Goal: Check status: Check status

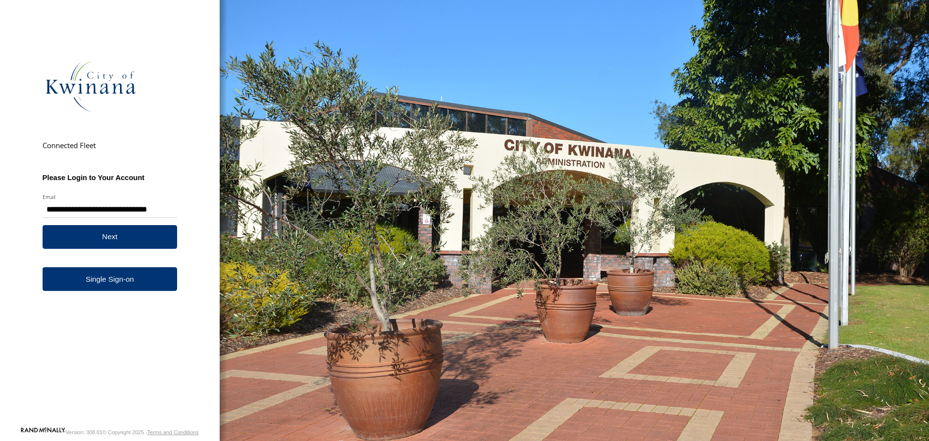
type input "**********"
click at [133, 233] on button "Next" at bounding box center [110, 237] width 135 height 24
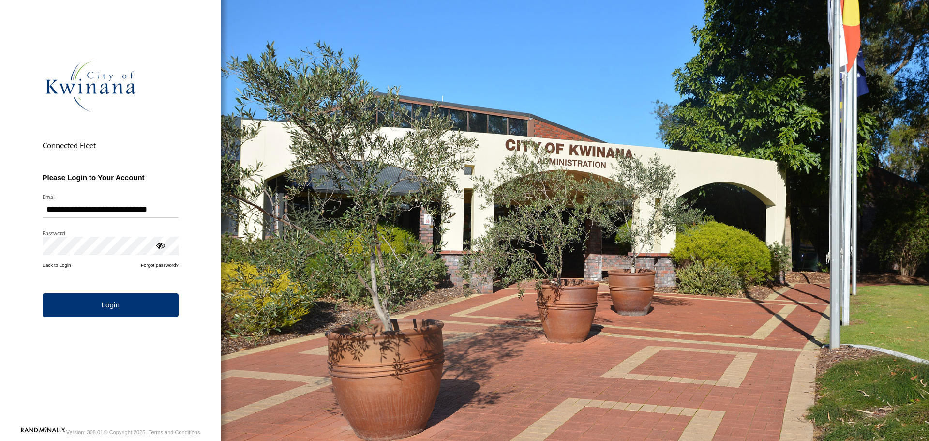
click at [112, 301] on button "Login" at bounding box center [111, 305] width 136 height 24
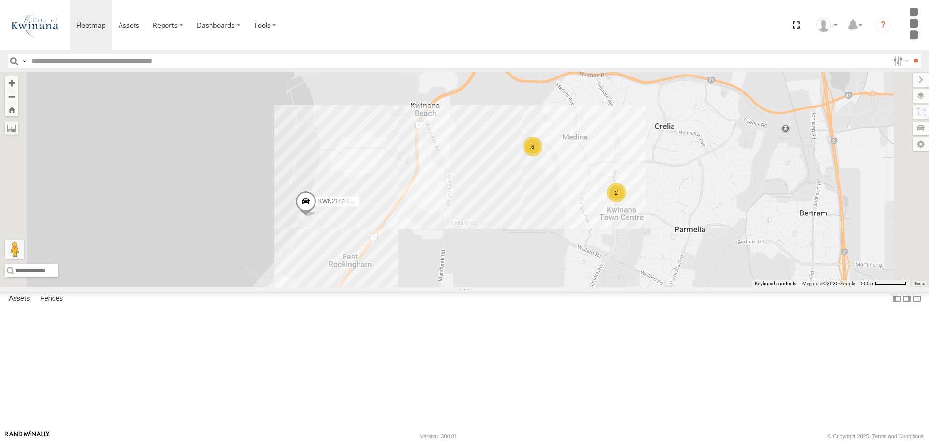
click at [0, 0] on div "KWN72 Facil.Maint" at bounding box center [0, 0] width 0 height 0
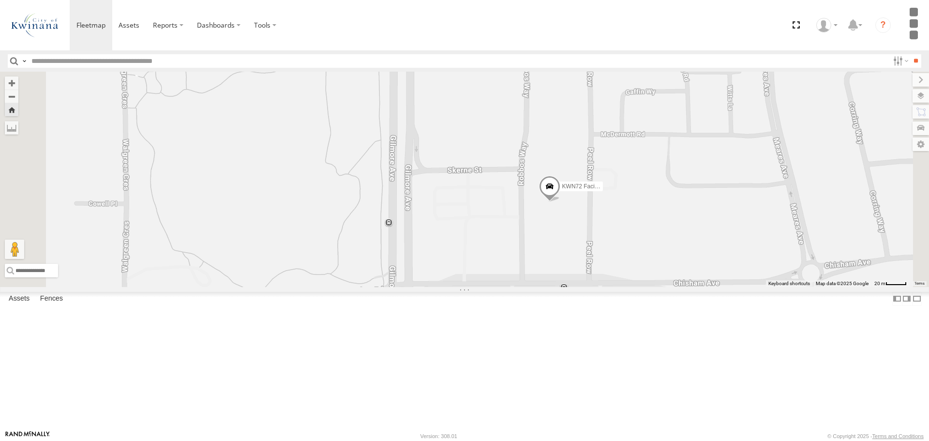
drag, startPoint x: 700, startPoint y: 259, endPoint x: 743, endPoint y: 292, distance: 53.8
click at [757, 281] on div "KWN72 Facil.Maint" at bounding box center [464, 179] width 929 height 215
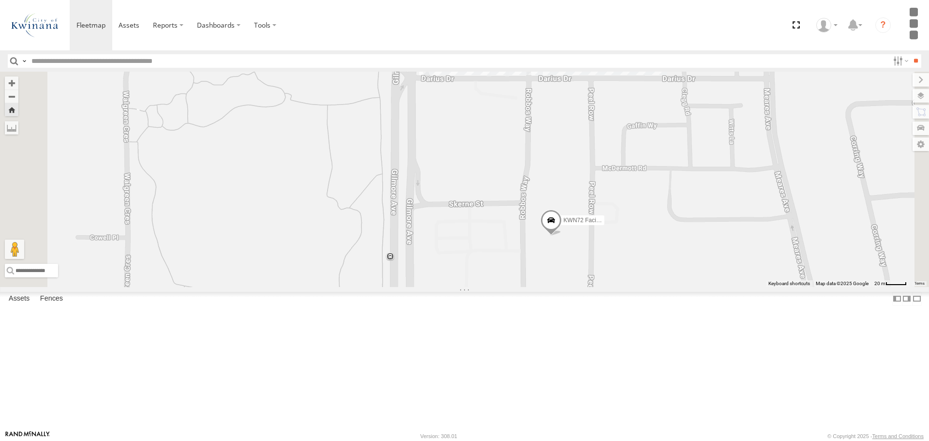
drag, startPoint x: 752, startPoint y: 252, endPoint x: 753, endPoint y: 282, distance: 30.5
click at [753, 282] on div "KWN72 Facil.Maint" at bounding box center [464, 179] width 929 height 215
click at [0, 0] on span at bounding box center [0, 0] width 0 height 0
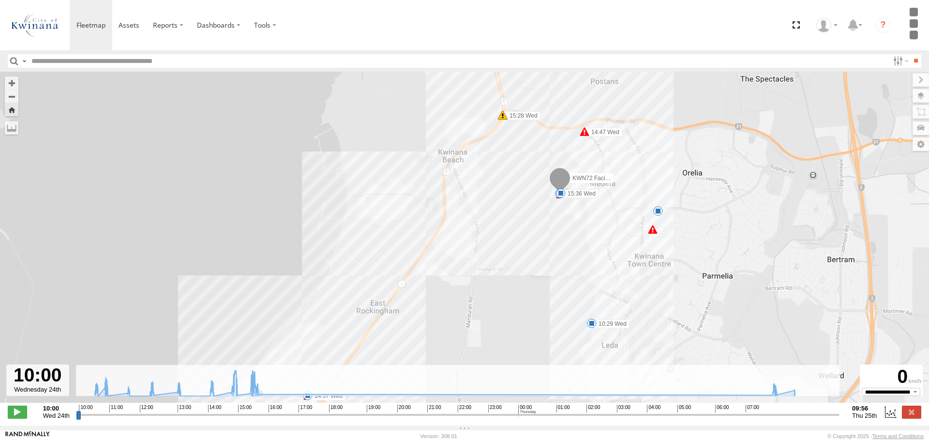
drag, startPoint x: 676, startPoint y: 224, endPoint x: 694, endPoint y: 241, distance: 24.0
click at [694, 241] on div "KWN72 Facil.Maint 10:29 Wed 12:16 Wed 14:23 Wed 14:47 Wed 14:57 Wed 15:28 Wed 1…" at bounding box center [464, 242] width 929 height 341
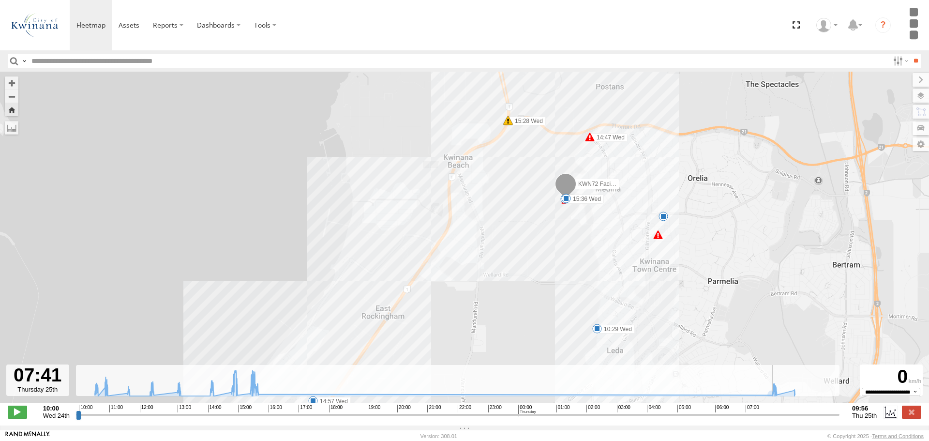
click at [765, 419] on input "range" at bounding box center [458, 414] width 764 height 9
click at [19, 415] on span at bounding box center [17, 412] width 19 height 13
click at [15, 79] on button "Zoom in" at bounding box center [12, 82] width 14 height 13
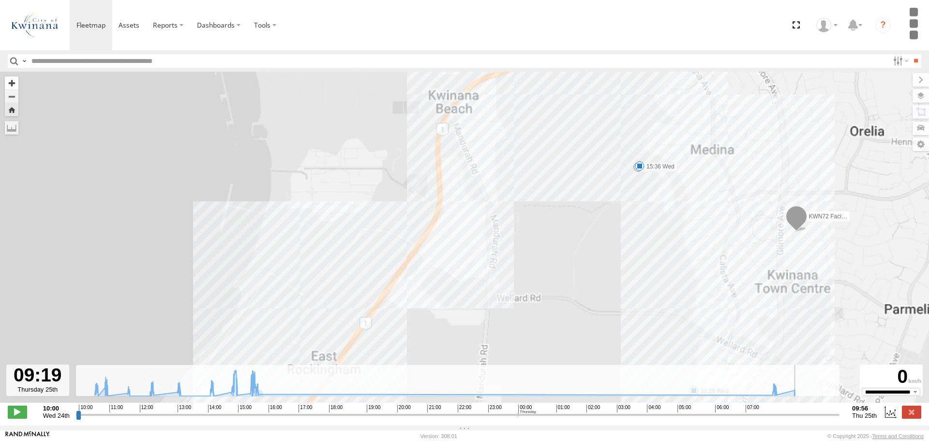
click at [15, 79] on button "Zoom in" at bounding box center [12, 82] width 14 height 13
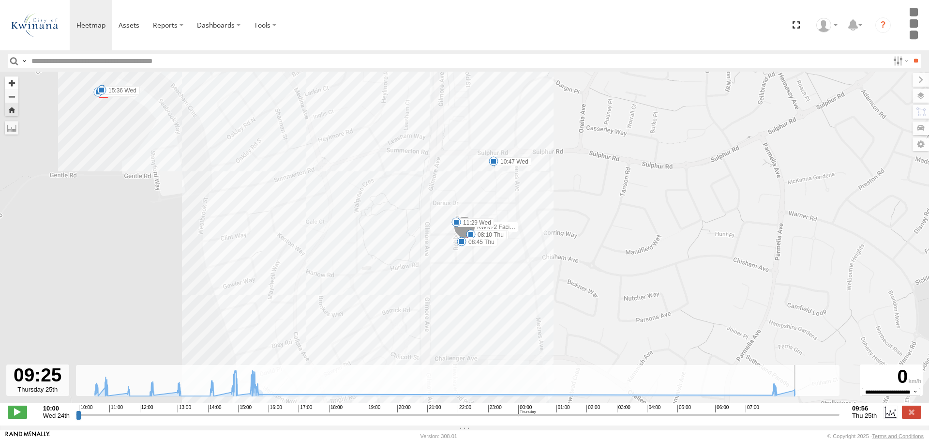
click at [10, 87] on button "Zoom in" at bounding box center [12, 82] width 14 height 13
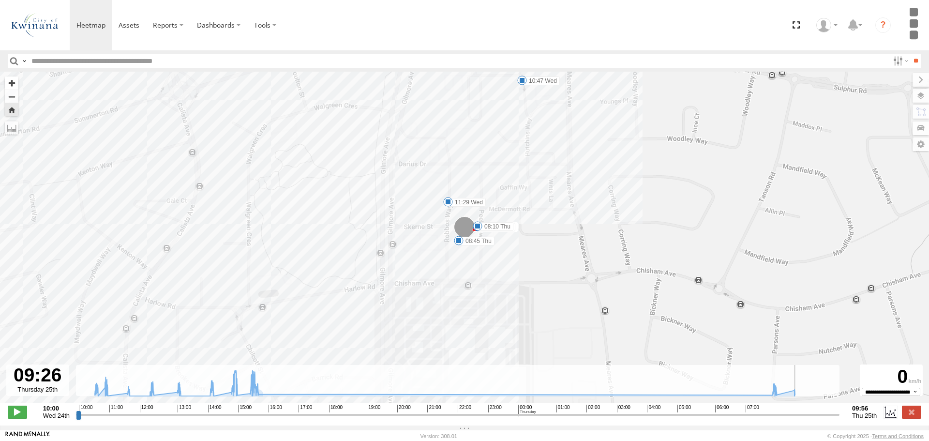
click at [10, 87] on button "Zoom in" at bounding box center [12, 82] width 14 height 13
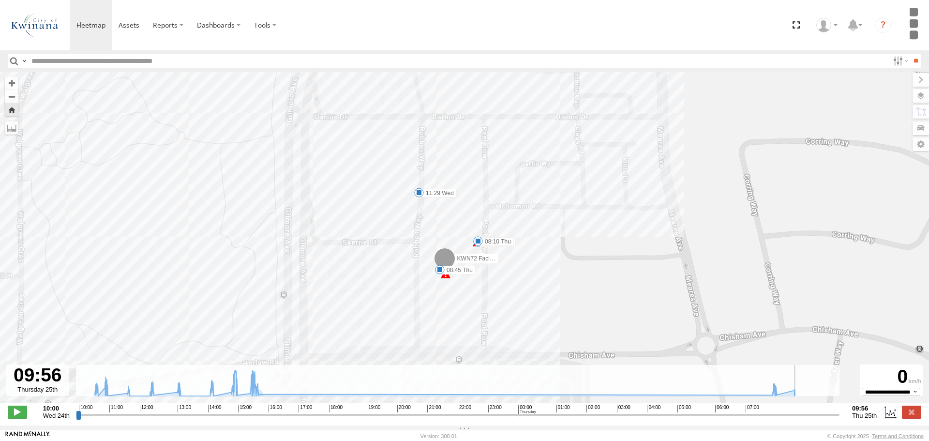
drag, startPoint x: 626, startPoint y: 235, endPoint x: 611, endPoint y: 285, distance: 52.4
click at [611, 285] on div "KWN72 Facil.Maint 10:29 Wed 12:16 Wed 14:23 Wed 14:47 Wed 14:57 Wed 15:28 Wed 1…" at bounding box center [464, 242] width 929 height 341
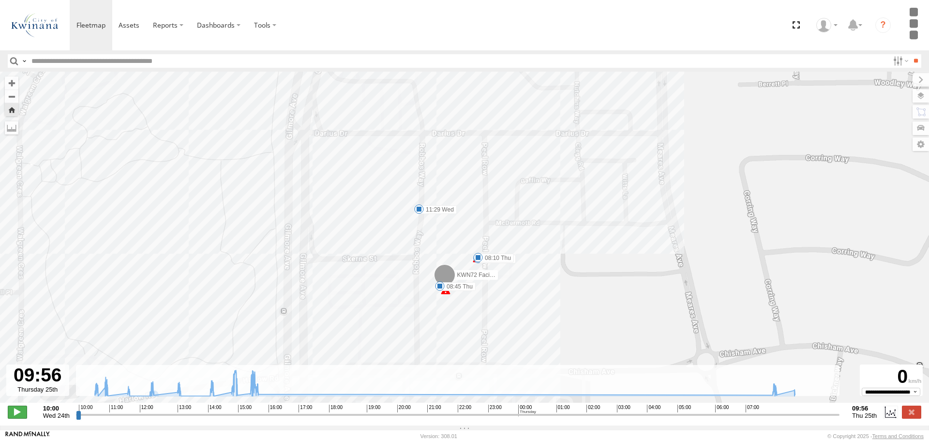
click at [18, 418] on span at bounding box center [17, 412] width 19 height 13
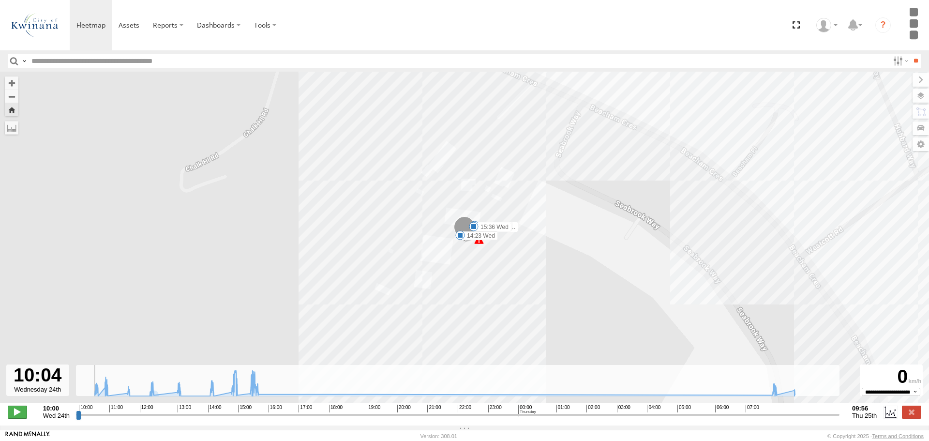
click at [18, 418] on span at bounding box center [17, 412] width 19 height 13
type input "**********"
click at [89, 27] on span at bounding box center [90, 24] width 29 height 9
